Goal: Use online tool/utility: Utilize a website feature to perform a specific function

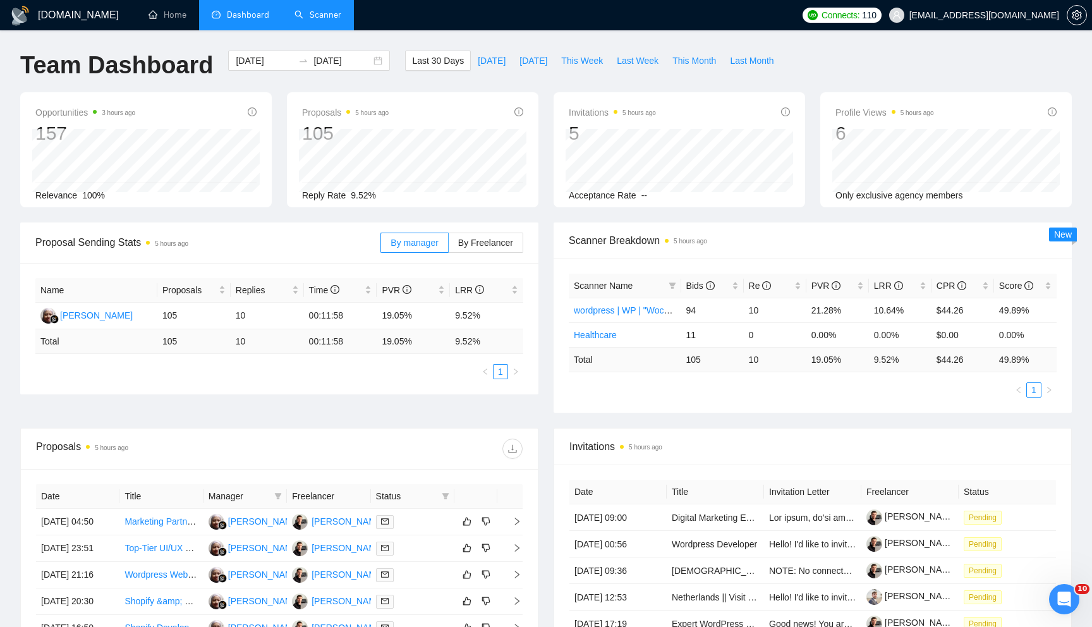
click at [319, 29] on li "Scanner" at bounding box center [318, 15] width 72 height 30
click at [315, 20] on link "Scanner" at bounding box center [318, 14] width 47 height 11
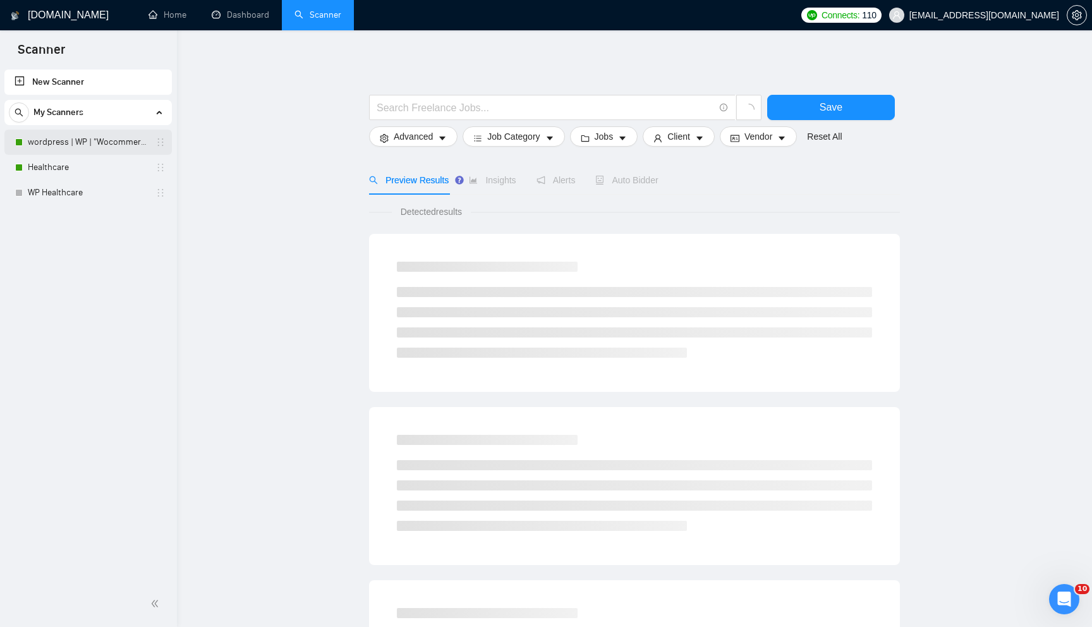
click at [104, 142] on link "wordpress | WP | "Wocommerce"" at bounding box center [88, 142] width 120 height 25
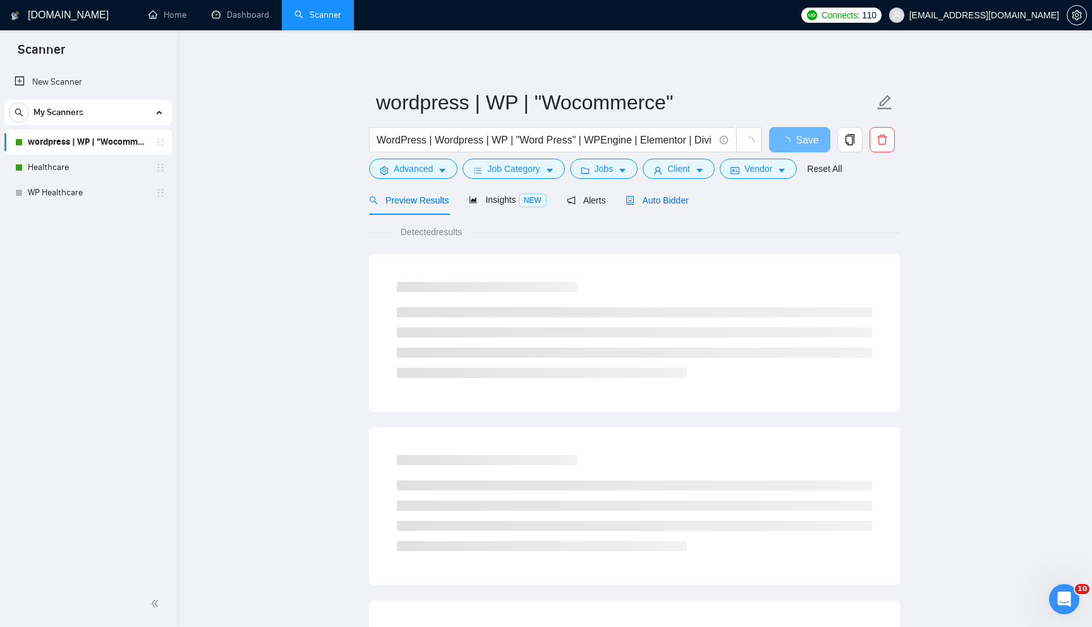
click at [673, 195] on span "Auto Bidder" at bounding box center [657, 200] width 63 height 10
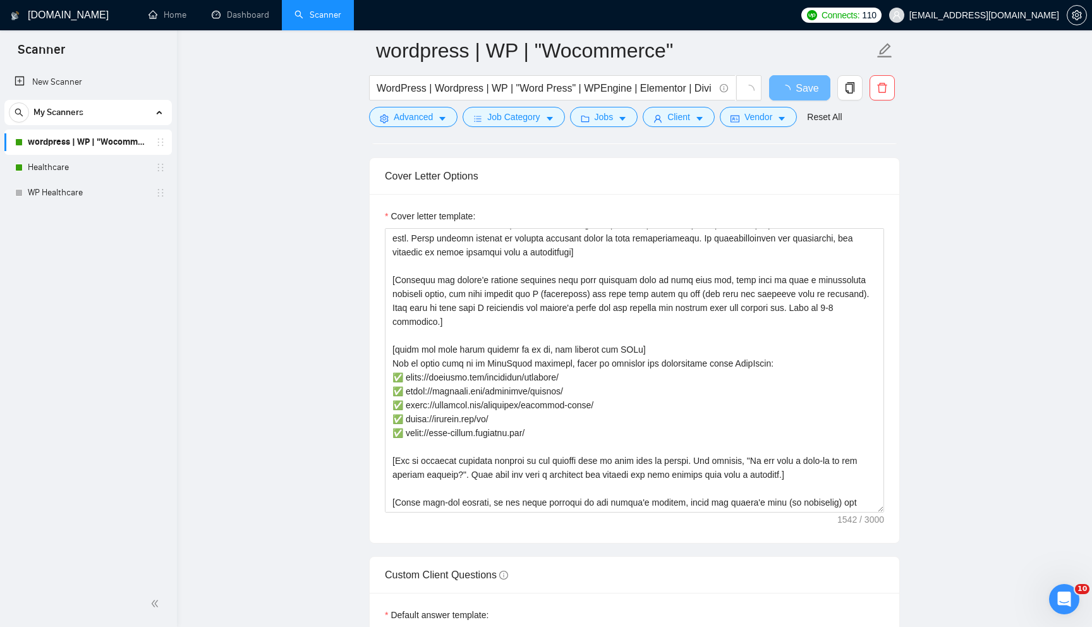
scroll to position [1391, 0]
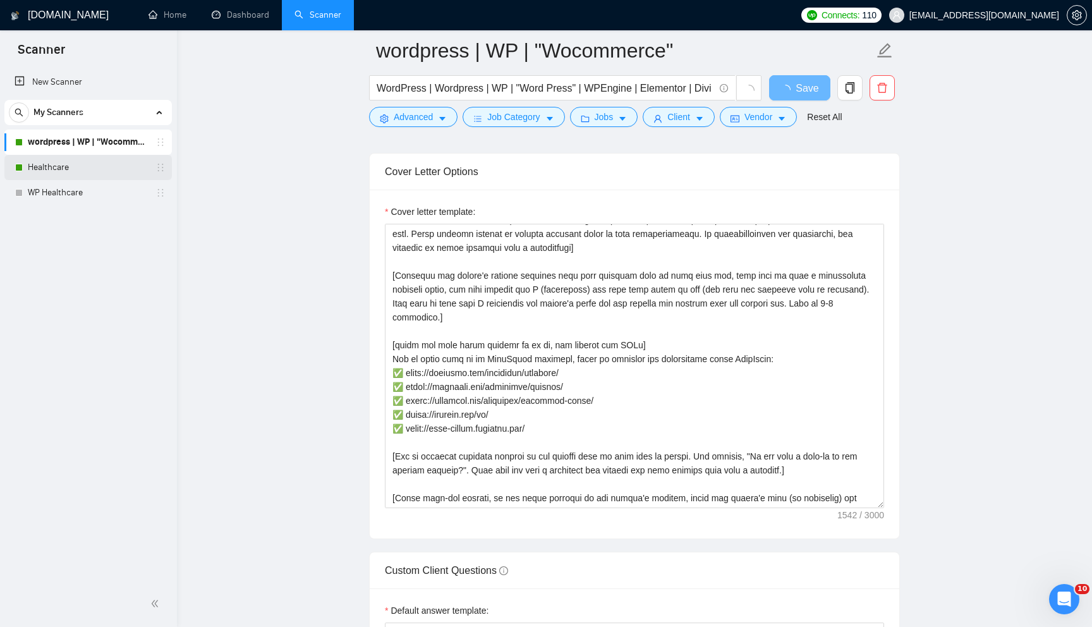
click at [63, 167] on link "Healthcare" at bounding box center [88, 167] width 120 height 25
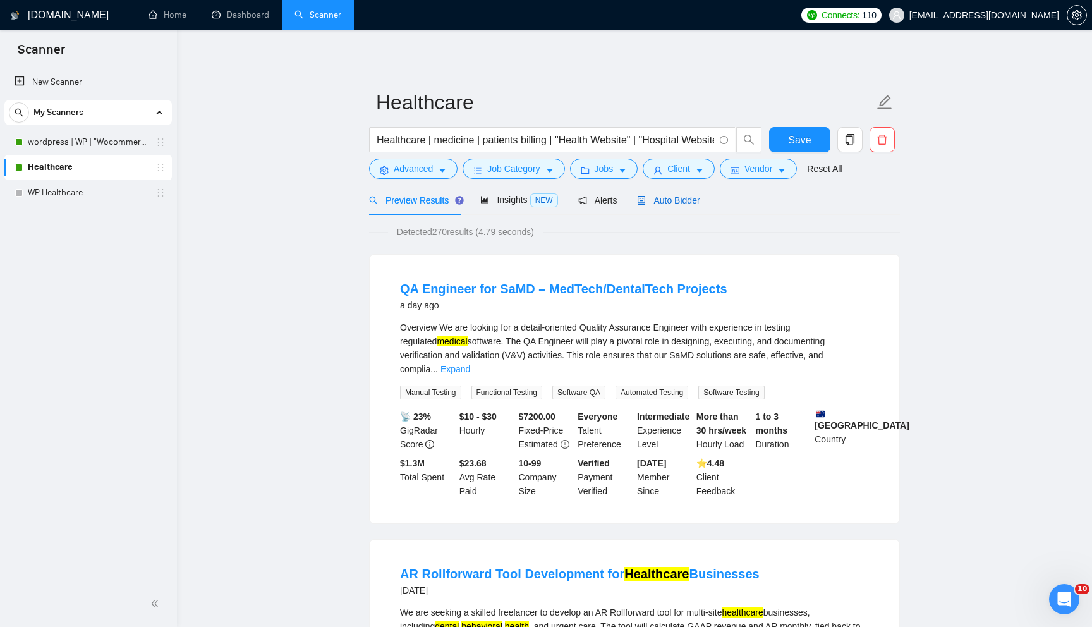
click at [670, 201] on span "Auto Bidder" at bounding box center [668, 200] width 63 height 10
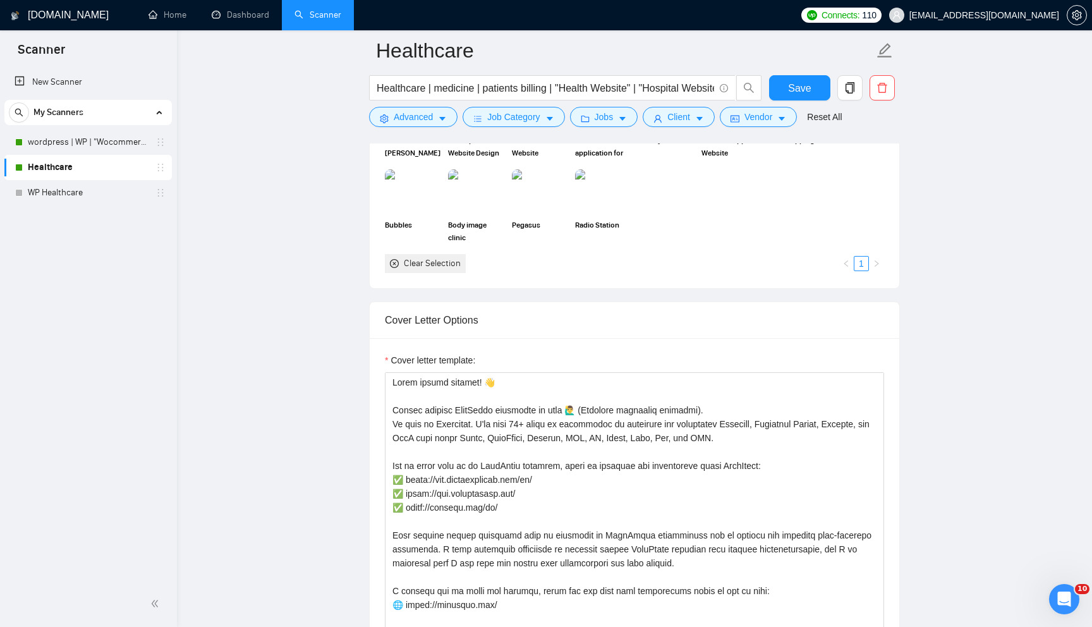
scroll to position [1269, 0]
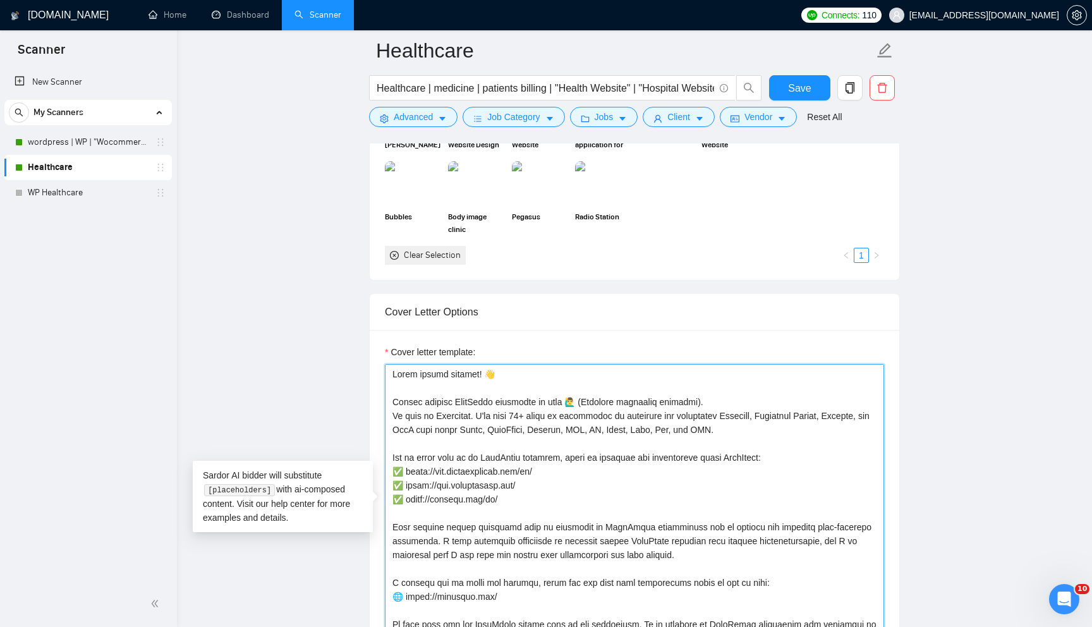
drag, startPoint x: 508, startPoint y: 375, endPoint x: 384, endPoint y: 369, distance: 123.4
click at [384, 369] on div "Cover letter template:" at bounding box center [635, 504] width 530 height 349
